Goal: Information Seeking & Learning: Learn about a topic

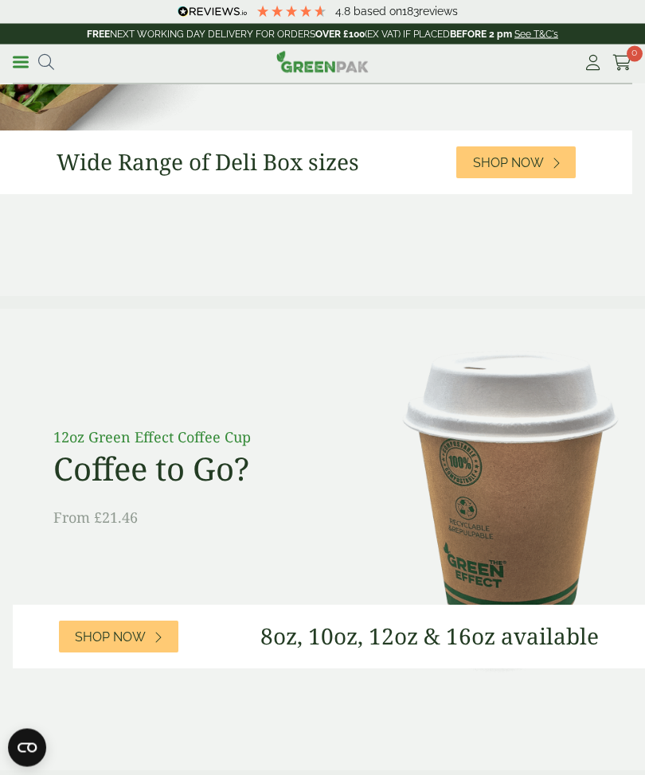
scroll to position [808, 0]
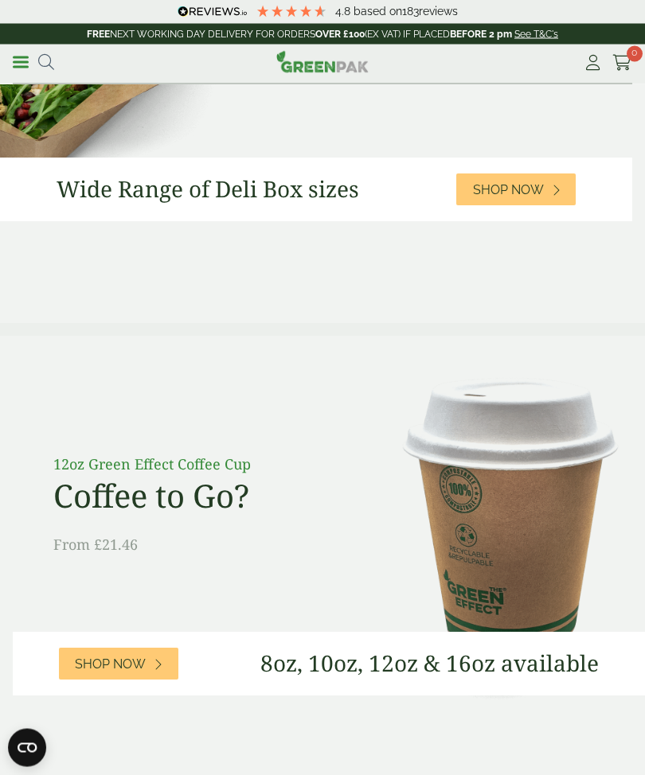
click at [10, 56] on div "Menu 4.8 Based on 183" at bounding box center [322, 65] width 645 height 40
click at [14, 59] on link "Menu" at bounding box center [21, 61] width 16 height 16
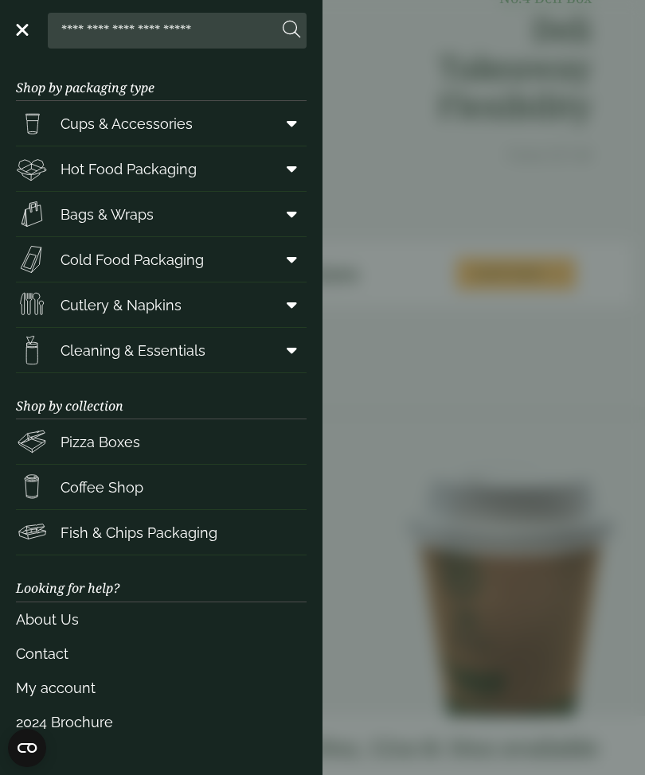
click at [88, 261] on span "Cold Food Packaging" at bounding box center [132, 259] width 143 height 21
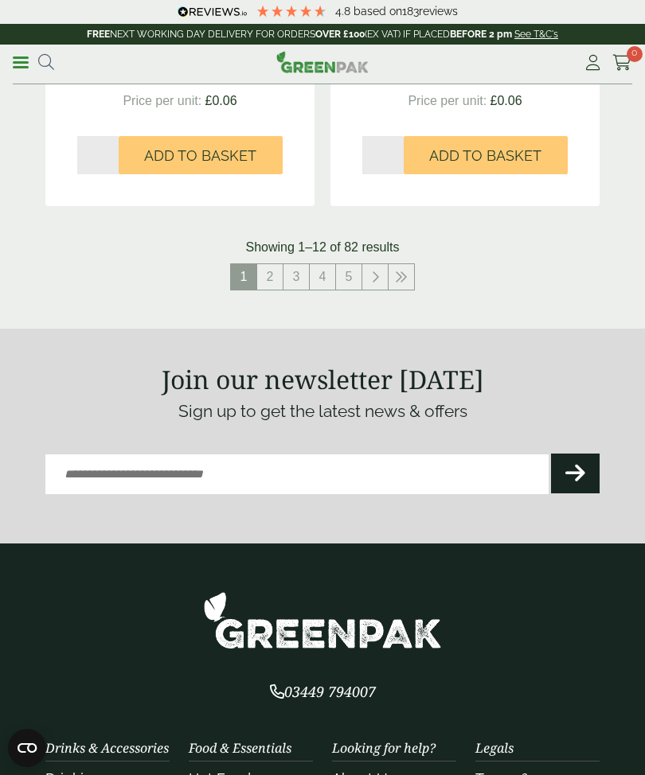
scroll to position [3198, 0]
click at [279, 265] on link "2" at bounding box center [269, 277] width 25 height 25
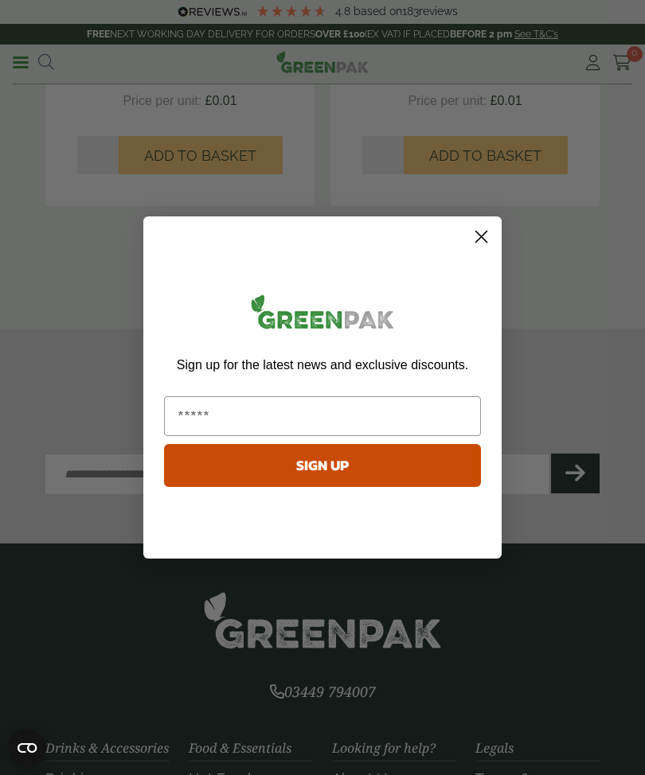
click at [490, 230] on circle "Close dialog" at bounding box center [481, 237] width 26 height 26
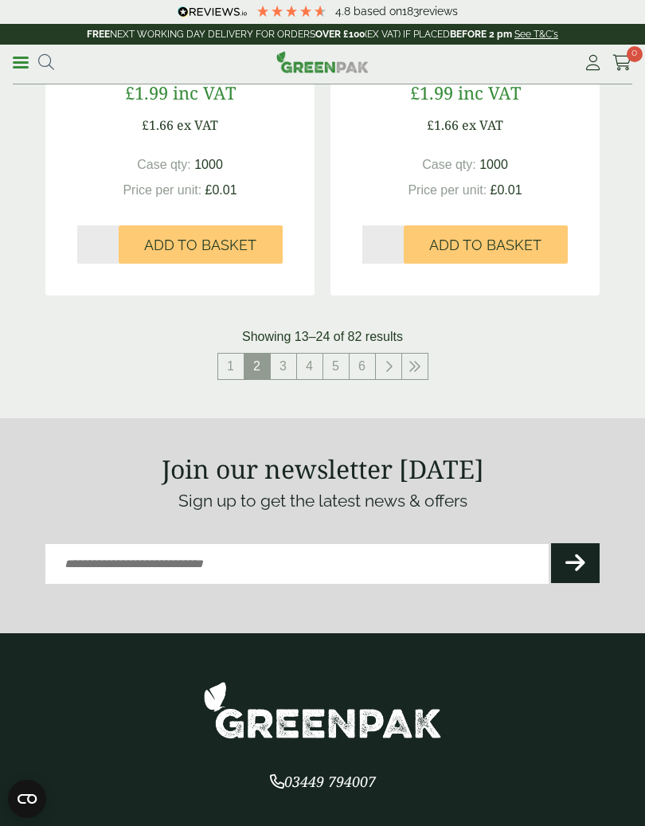
scroll to position [3110, 0]
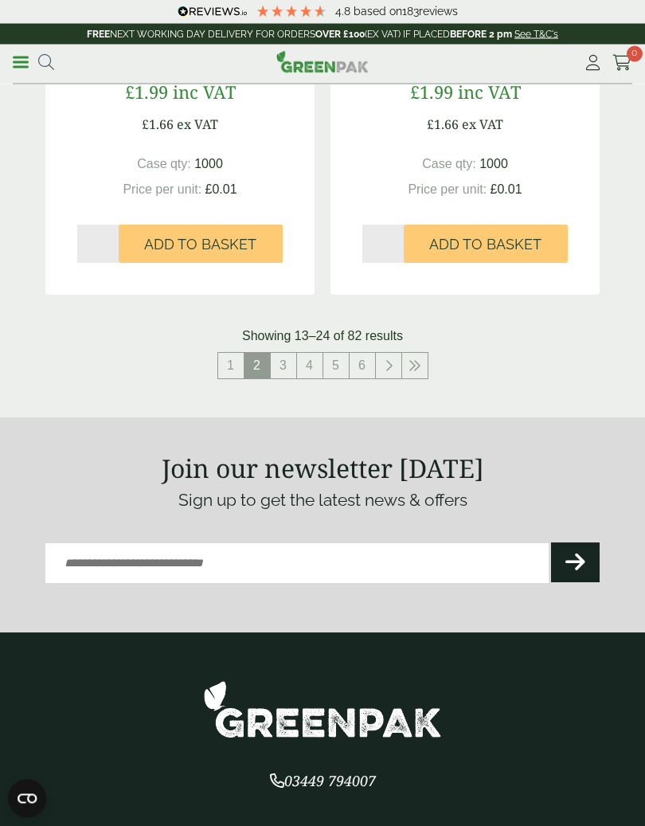
click at [289, 357] on link "3" at bounding box center [283, 365] width 25 height 25
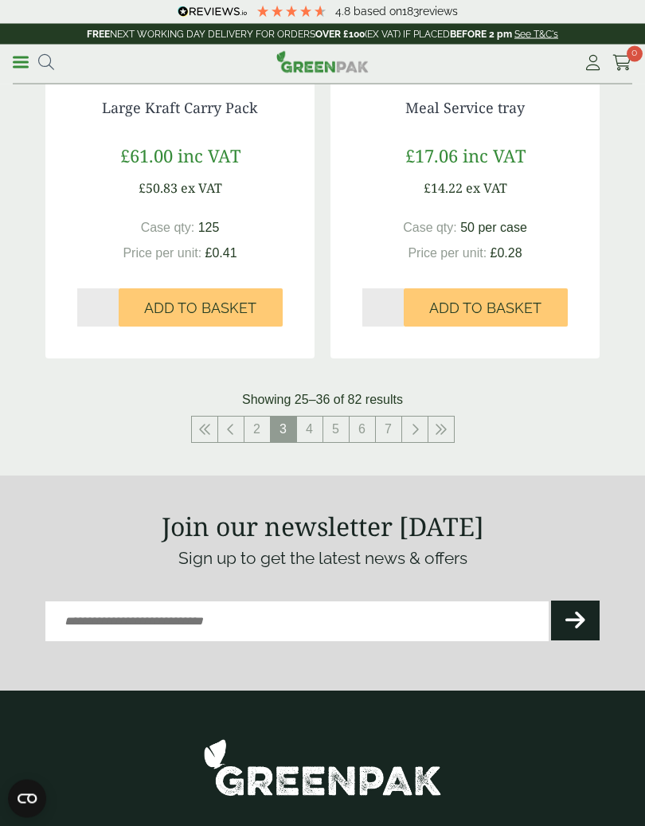
scroll to position [2978, 0]
click at [316, 423] on link "4" at bounding box center [309, 428] width 25 height 25
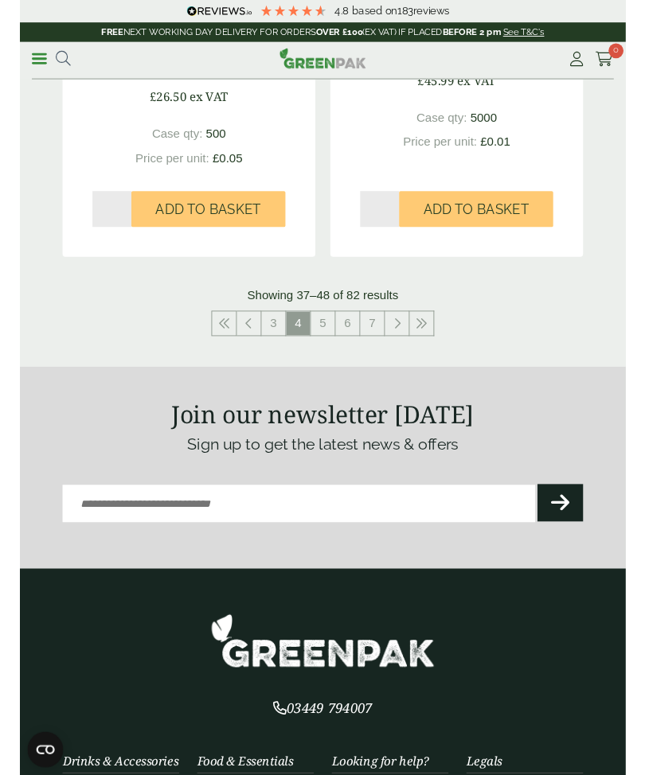
scroll to position [3092, 0]
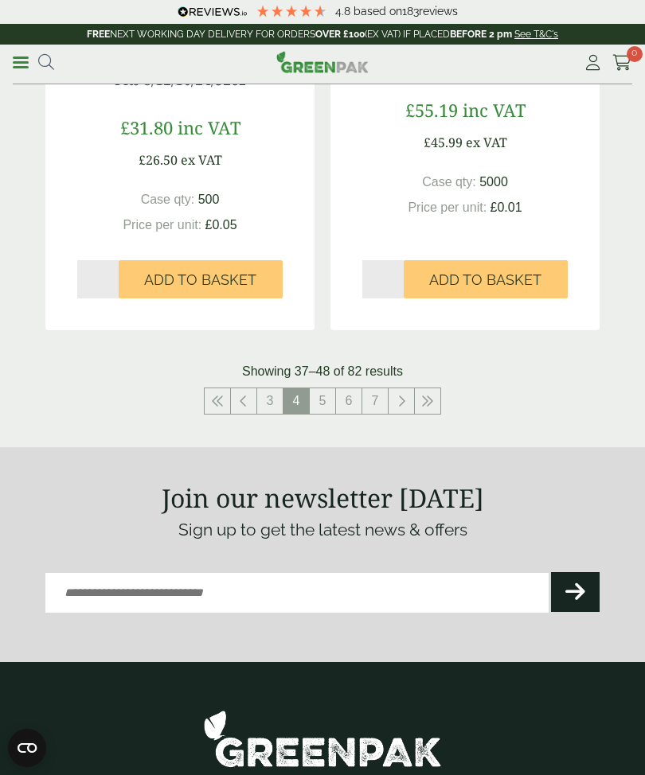
click at [326, 397] on link "5" at bounding box center [322, 401] width 25 height 25
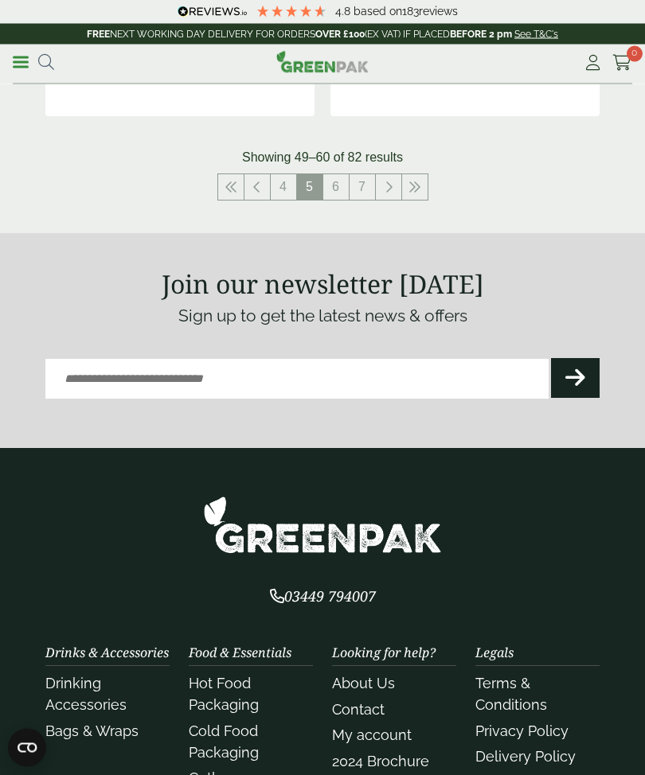
scroll to position [3254, 0]
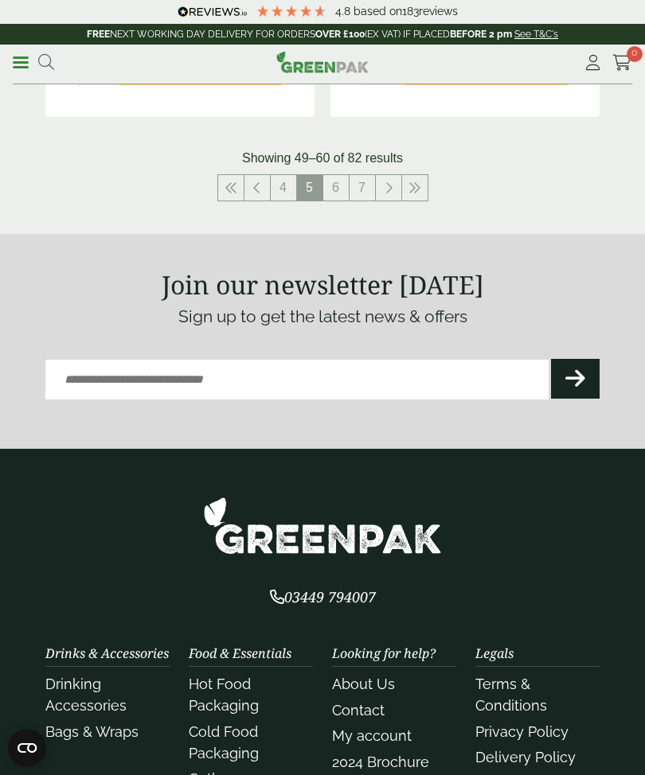
click at [338, 185] on link "6" at bounding box center [335, 187] width 25 height 25
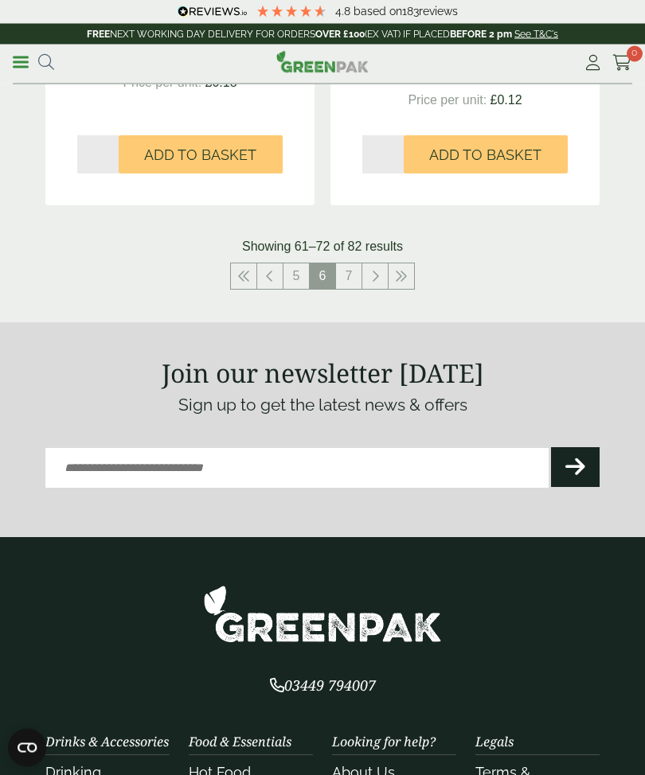
click at [351, 264] on link "7" at bounding box center [348, 276] width 25 height 25
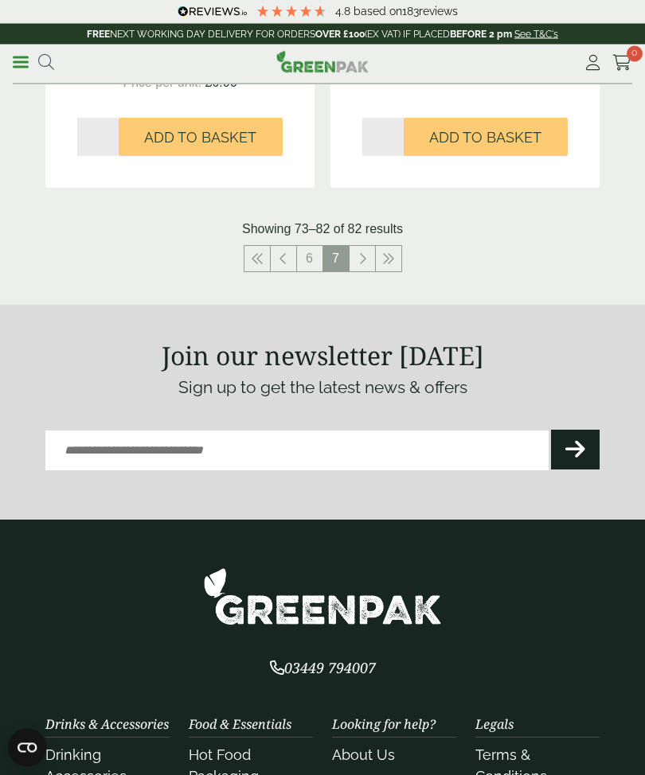
scroll to position [2693, 0]
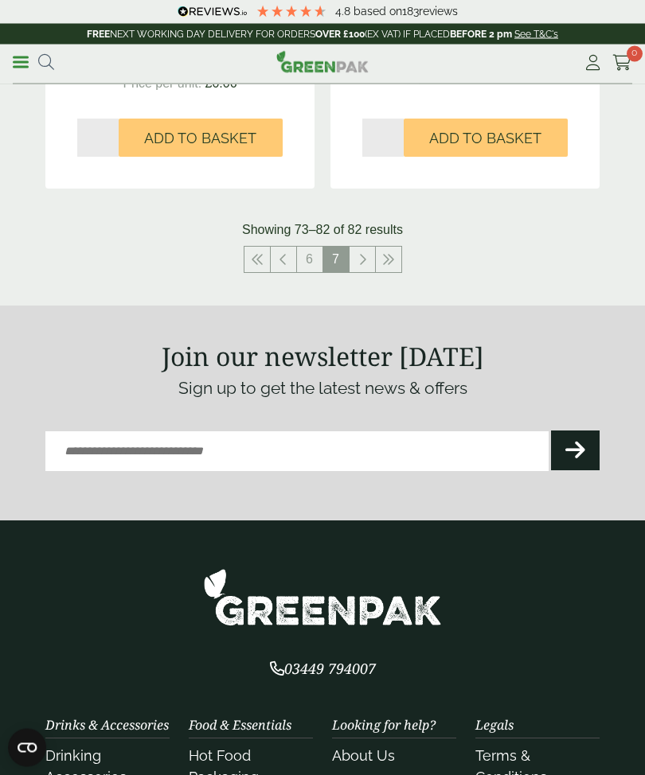
click at [360, 254] on icon at bounding box center [362, 260] width 8 height 13
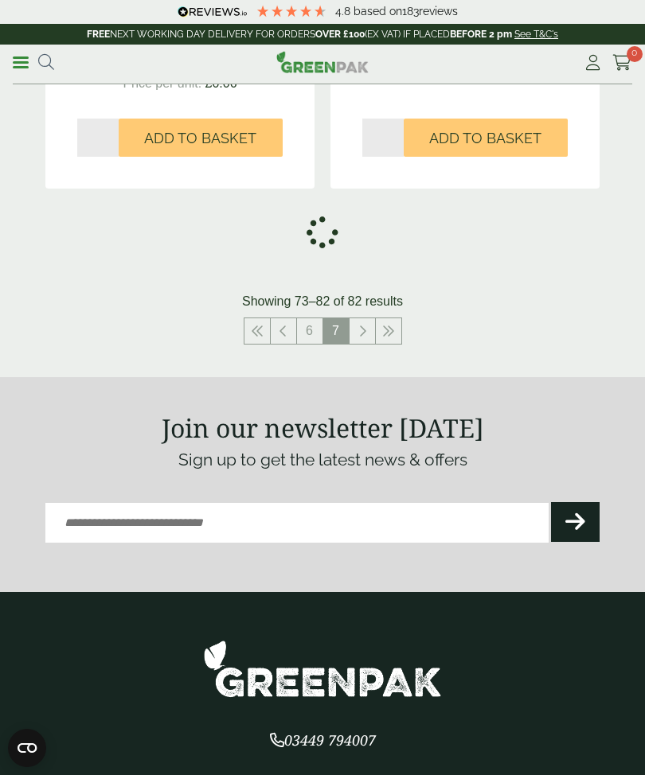
scroll to position [506, 0]
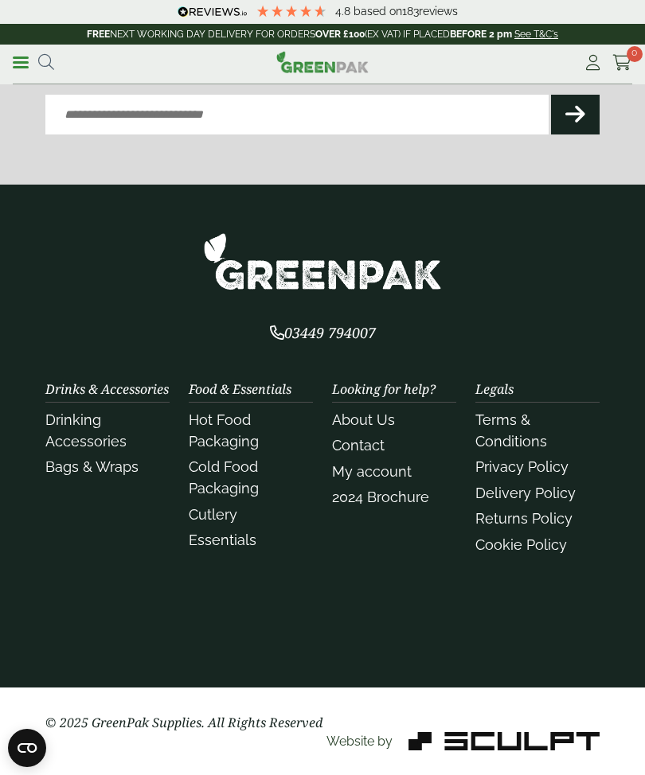
click at [578, 131] on button "Submit" at bounding box center [575, 115] width 49 height 40
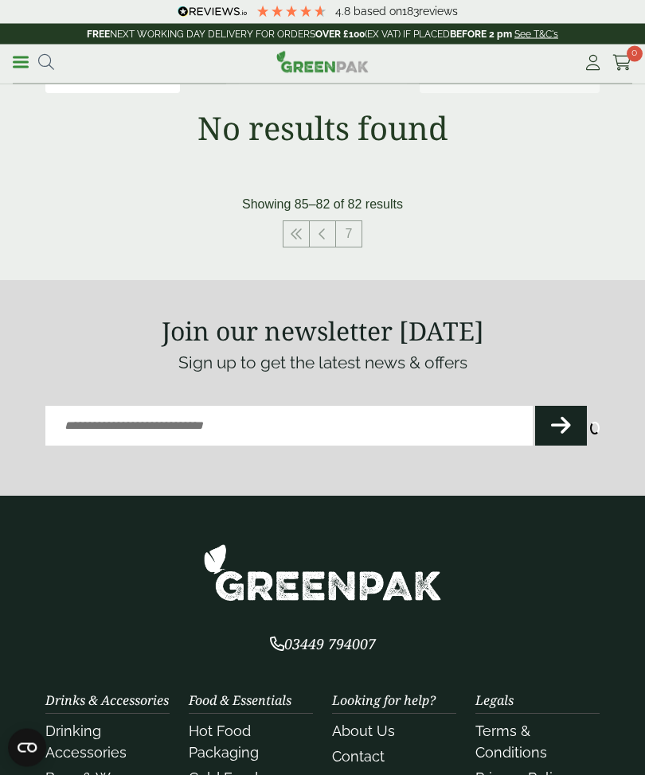
scroll to position [107, 0]
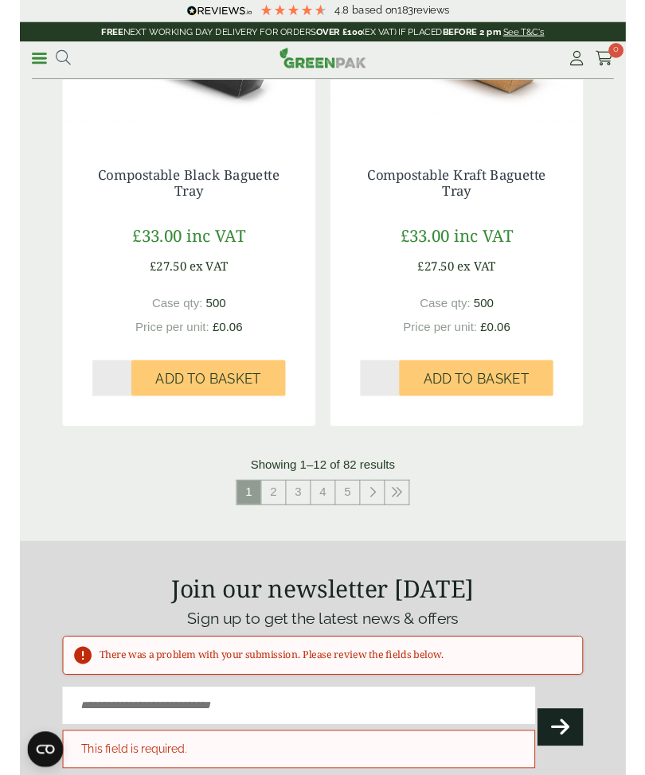
scroll to position [2915, 0]
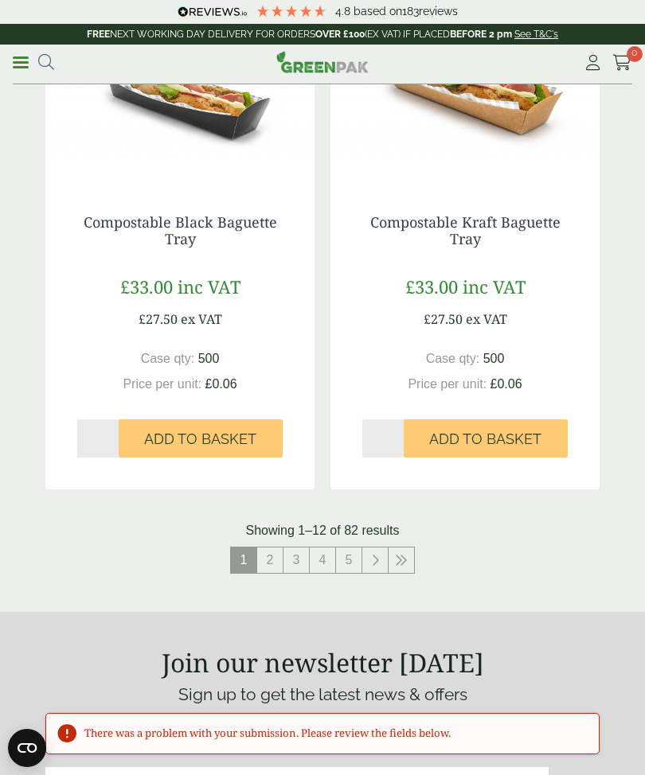
click at [266, 548] on link "2" at bounding box center [269, 560] width 25 height 25
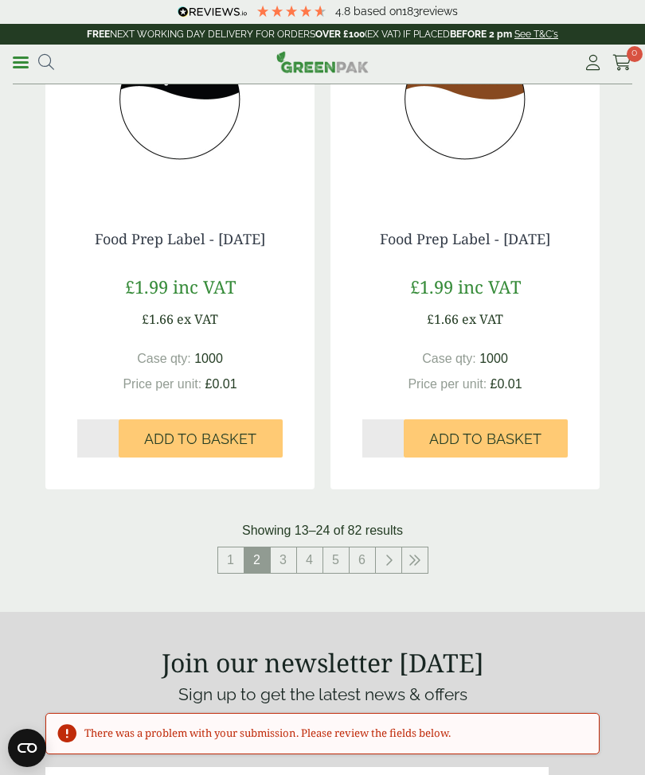
click at [3, 50] on div "**********" at bounding box center [322, 65] width 645 height 40
click at [27, 58] on link "Menu" at bounding box center [21, 61] width 16 height 16
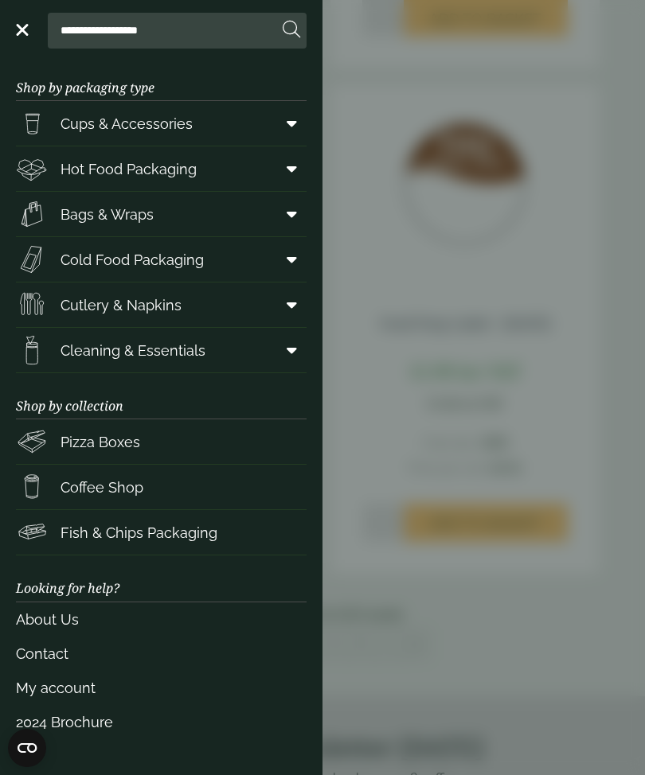
click at [83, 214] on span "Bags & Wraps" at bounding box center [107, 214] width 93 height 21
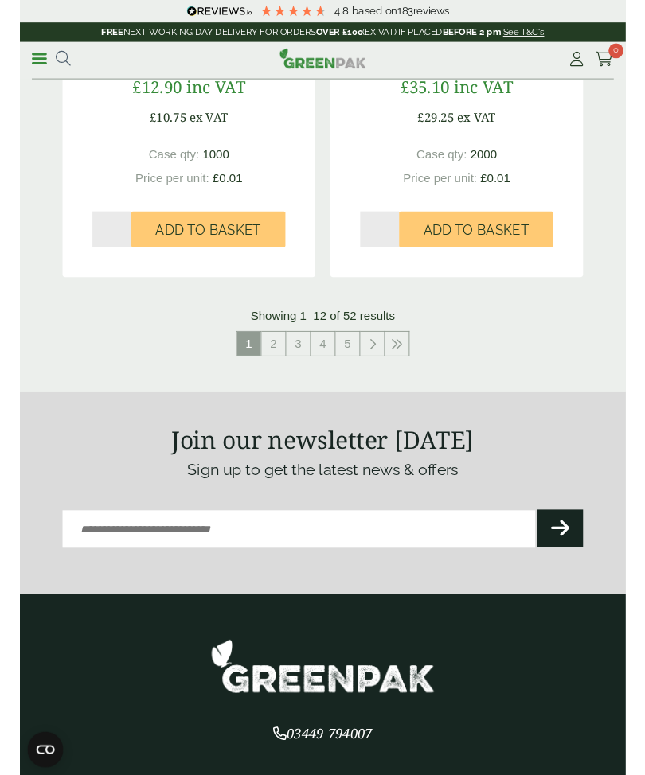
scroll to position [3096, 0]
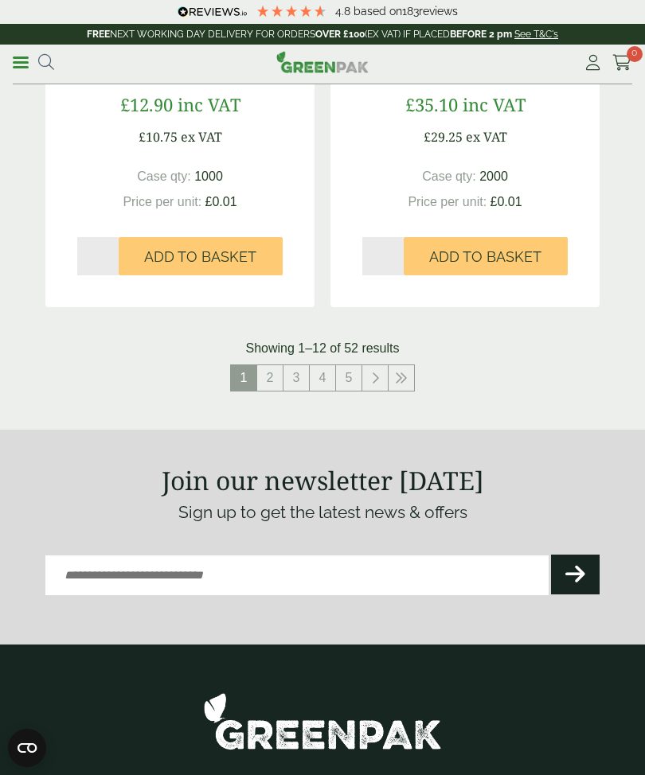
click at [268, 374] on link "2" at bounding box center [269, 377] width 25 height 25
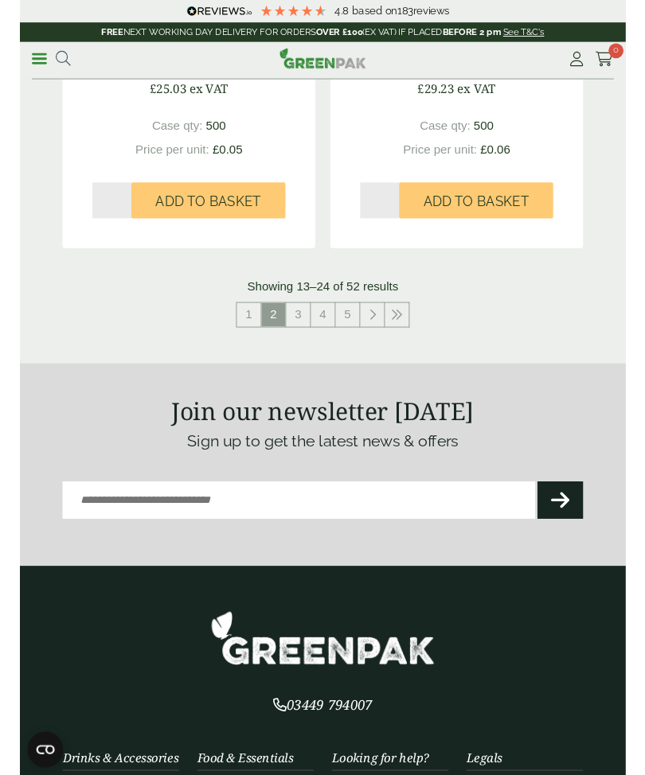
scroll to position [3100, 0]
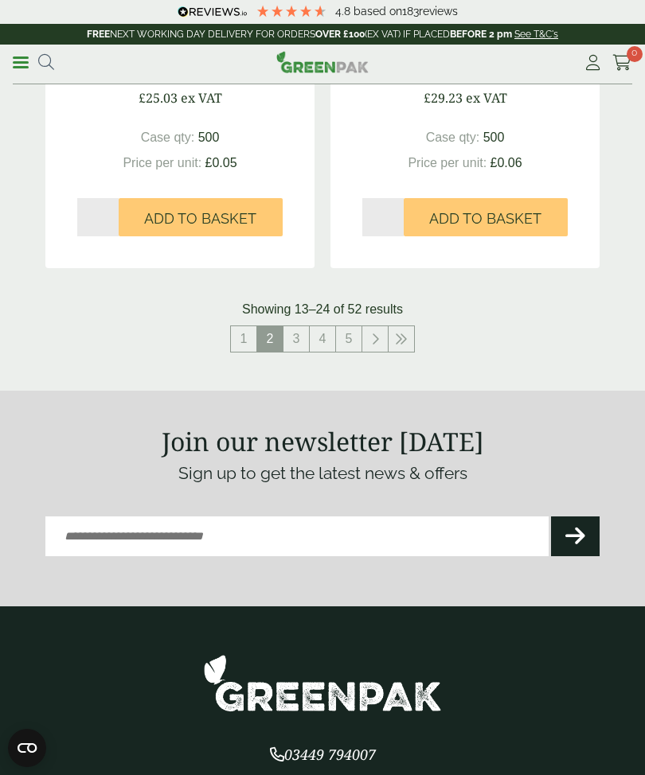
click at [295, 332] on link "3" at bounding box center [295, 338] width 25 height 25
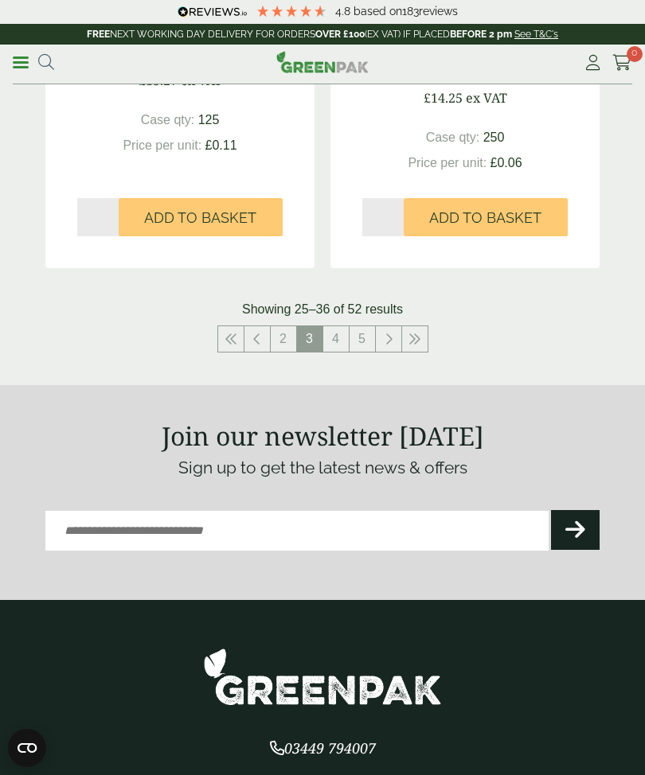
scroll to position [3130, 0]
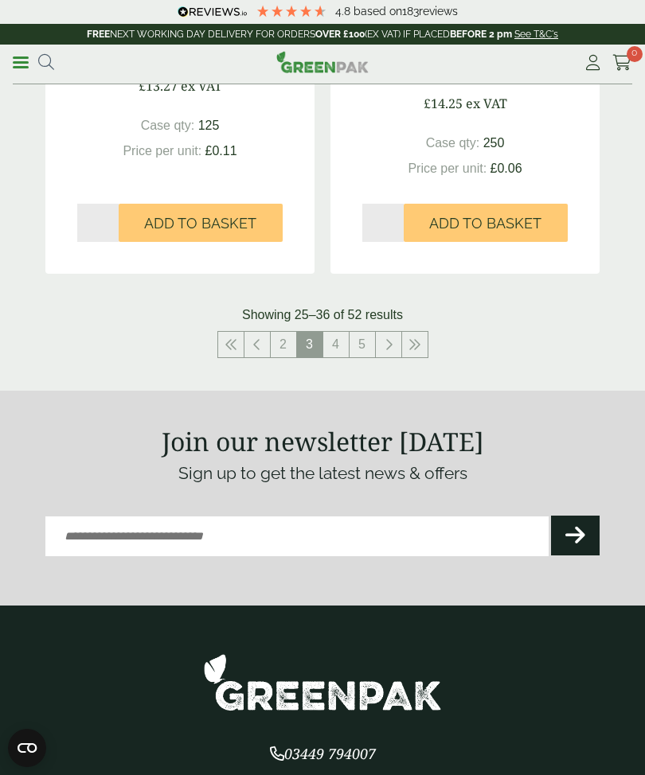
click at [334, 332] on link "4" at bounding box center [335, 344] width 25 height 25
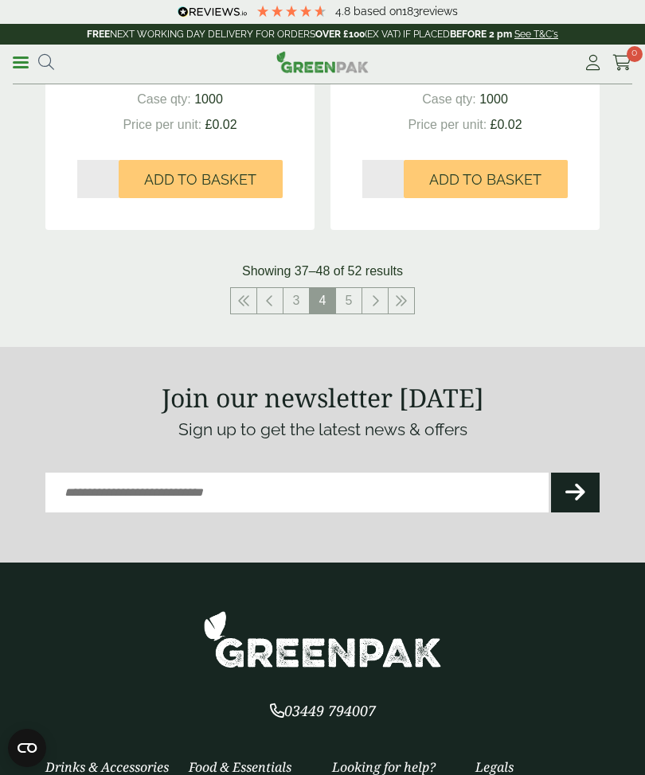
scroll to position [3102, 0]
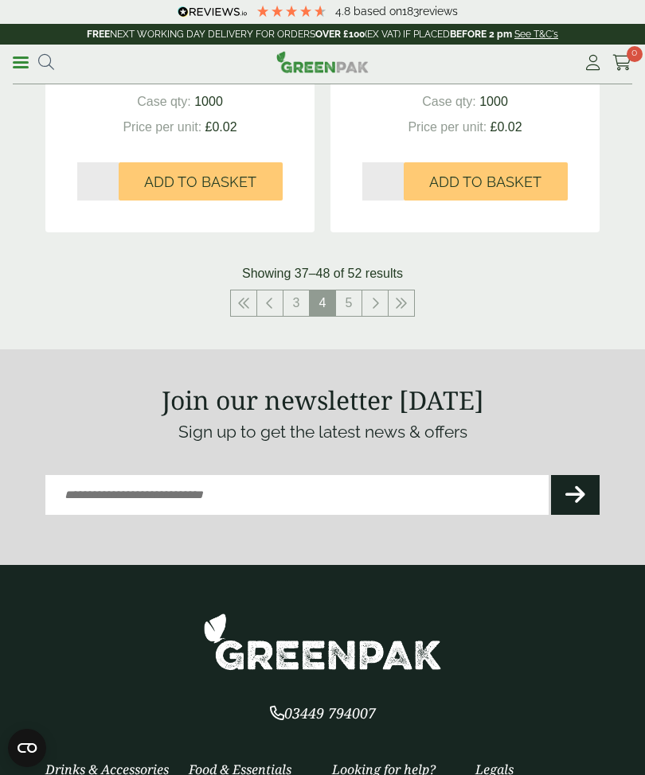
click at [348, 294] on link "5" at bounding box center [348, 303] width 25 height 25
